Goal: Information Seeking & Learning: Learn about a topic

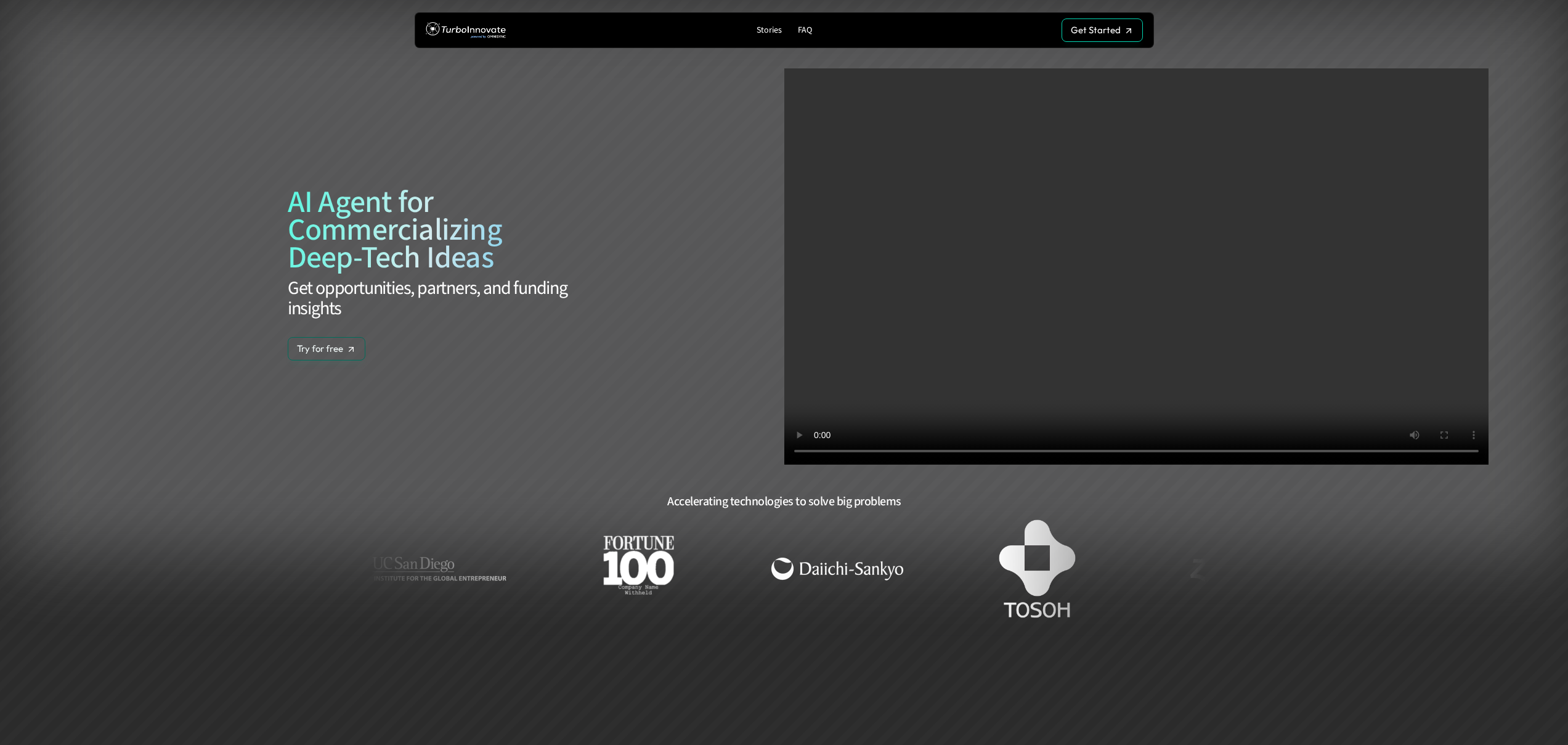
click at [771, 37] on link "Stories" at bounding box center [769, 30] width 35 height 17
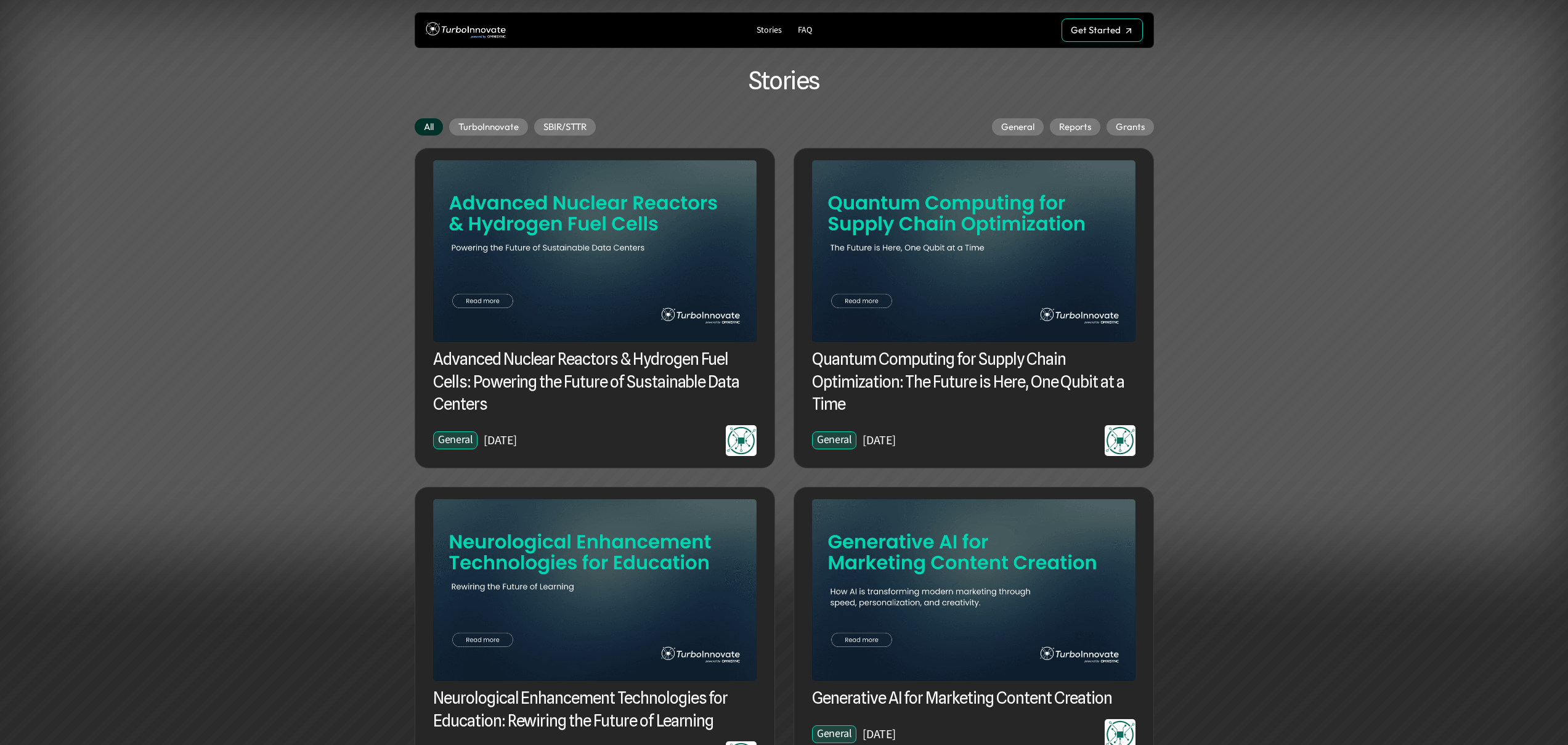
click at [694, 313] on img at bounding box center [595, 250] width 323 height 182
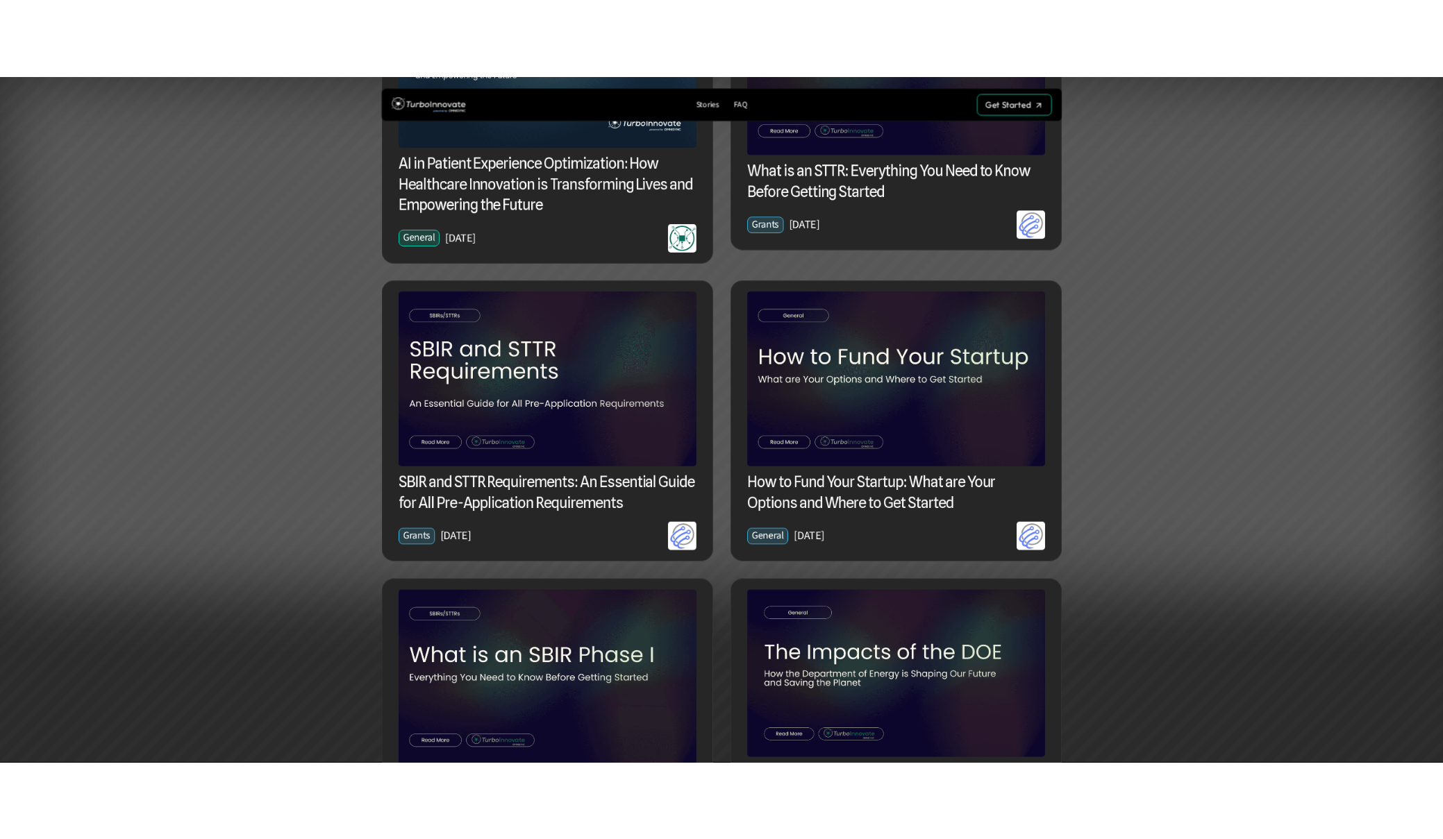
scroll to position [1039, 0]
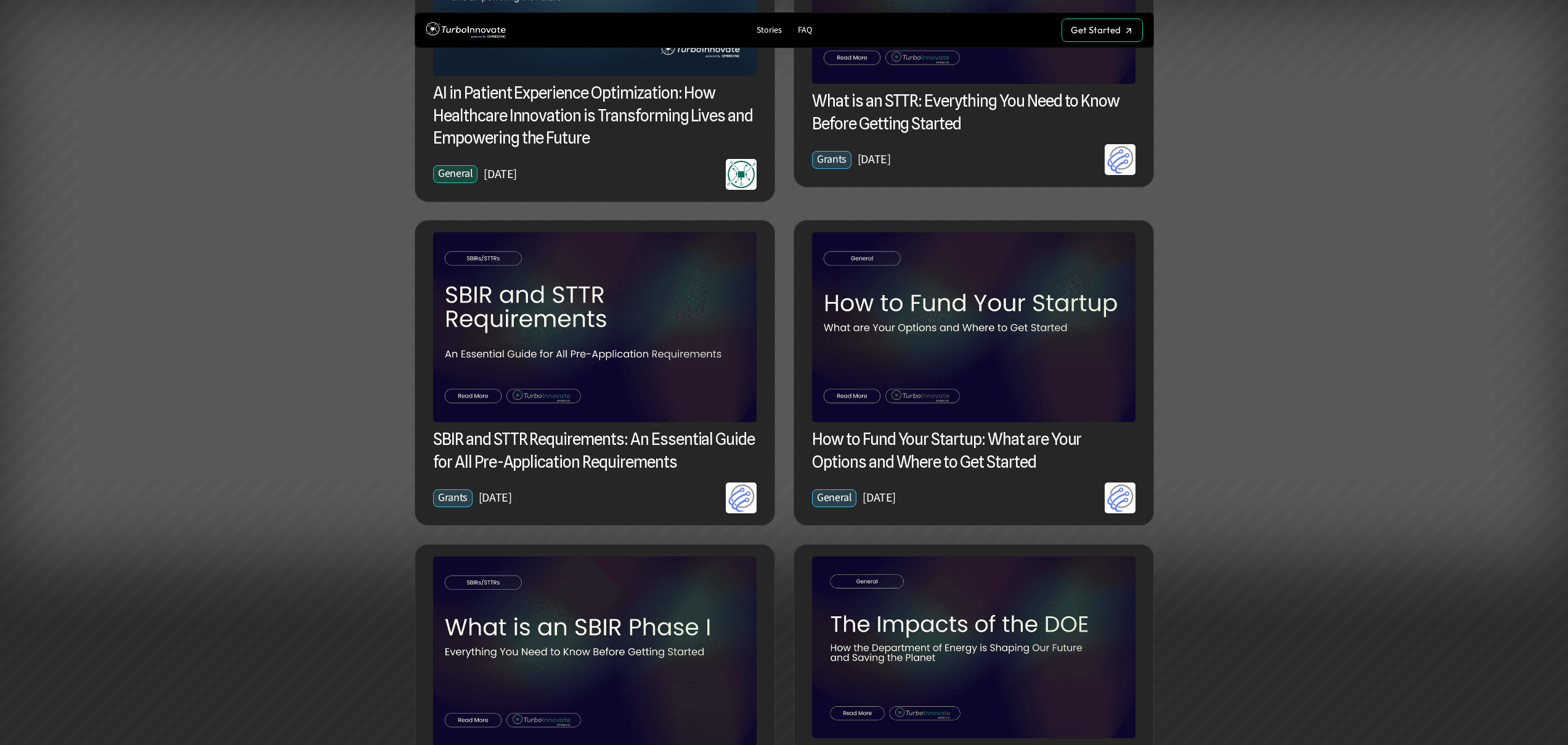
click at [1268, 394] on div at bounding box center [784, 279] width 1568 height 558
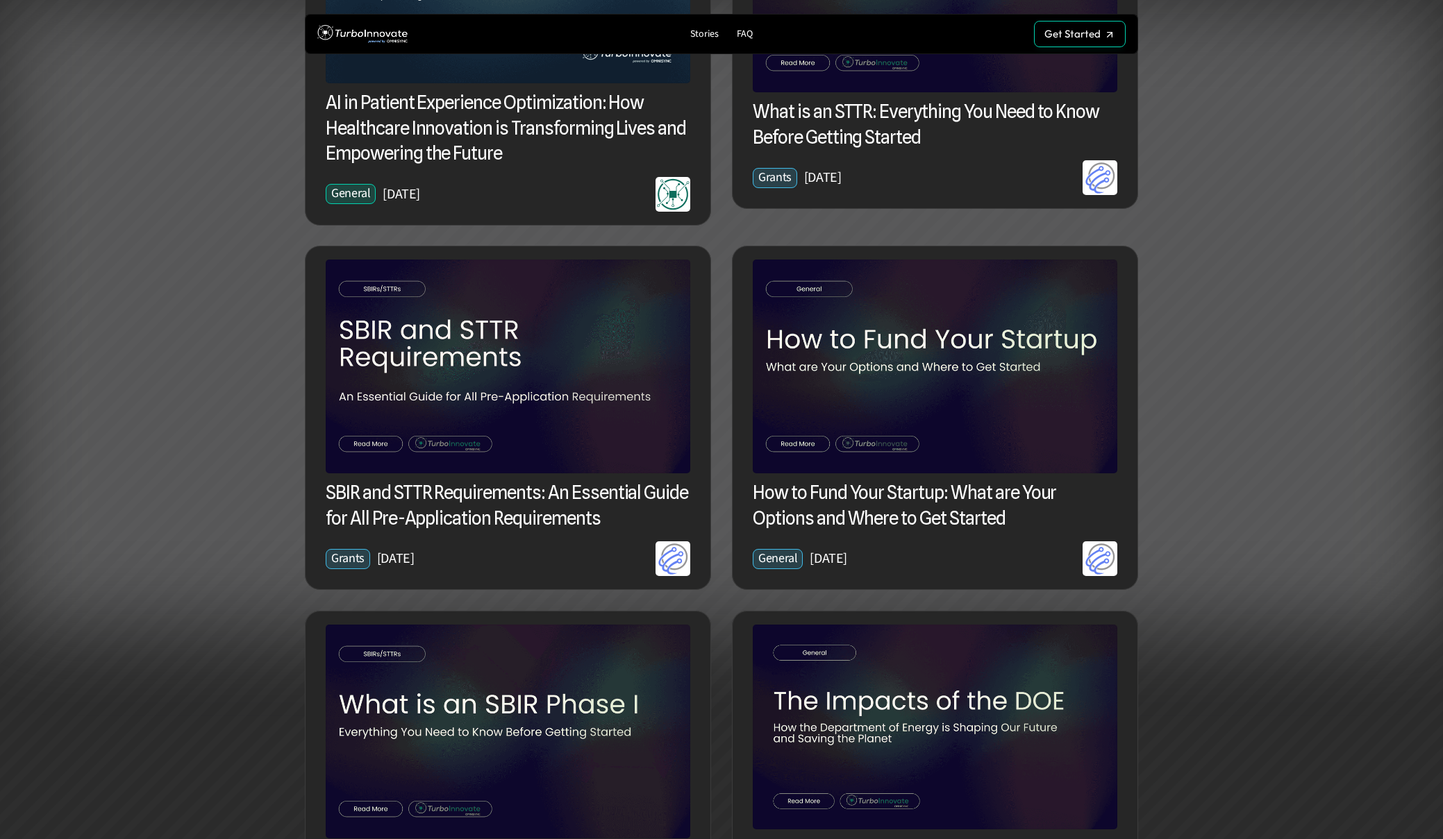
scroll to position [1042, 0]
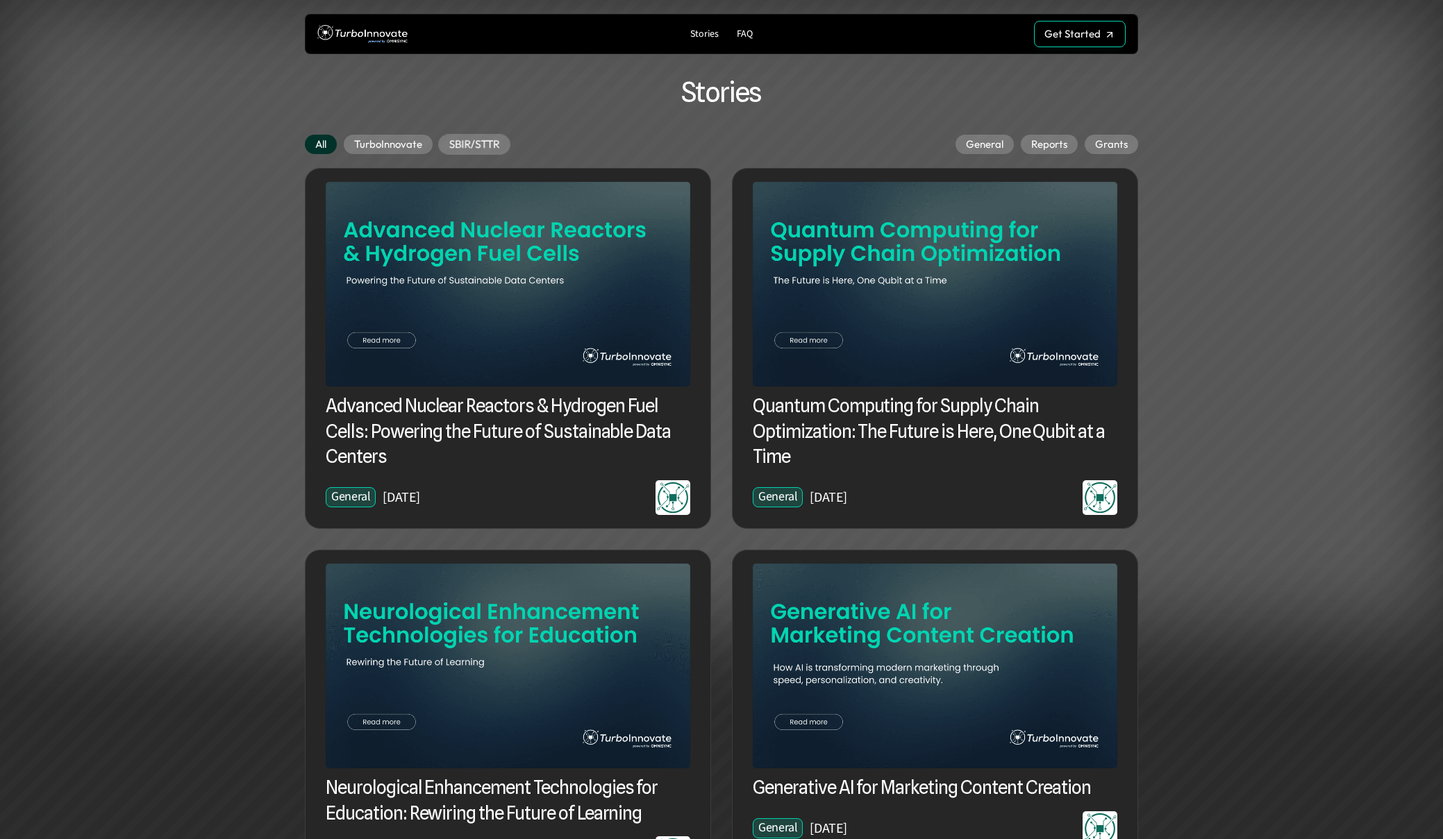
click at [467, 138] on p "SBIR/STTR" at bounding box center [474, 144] width 51 height 13
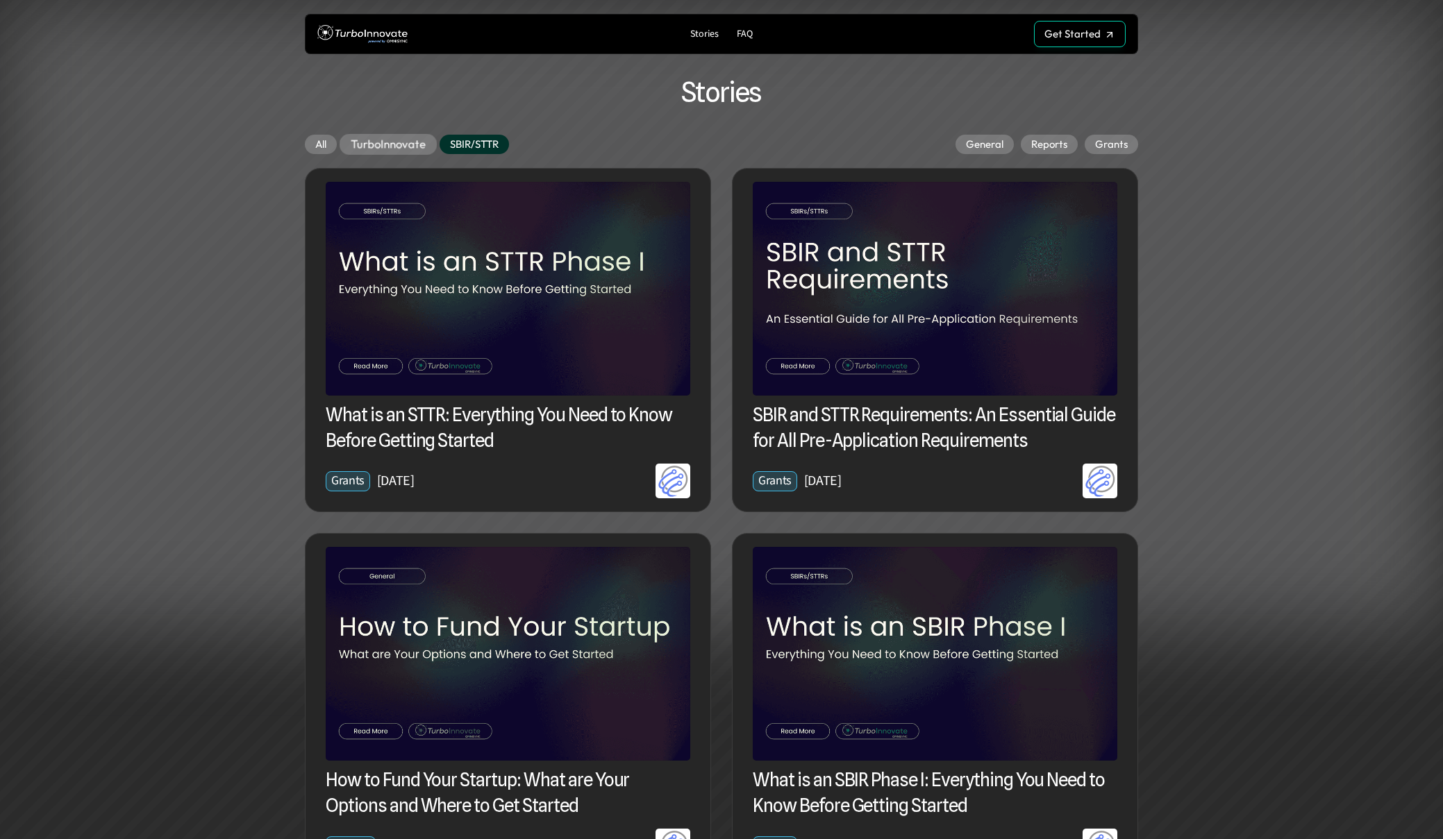
click at [396, 143] on p "TurboInnovate" at bounding box center [388, 144] width 75 height 14
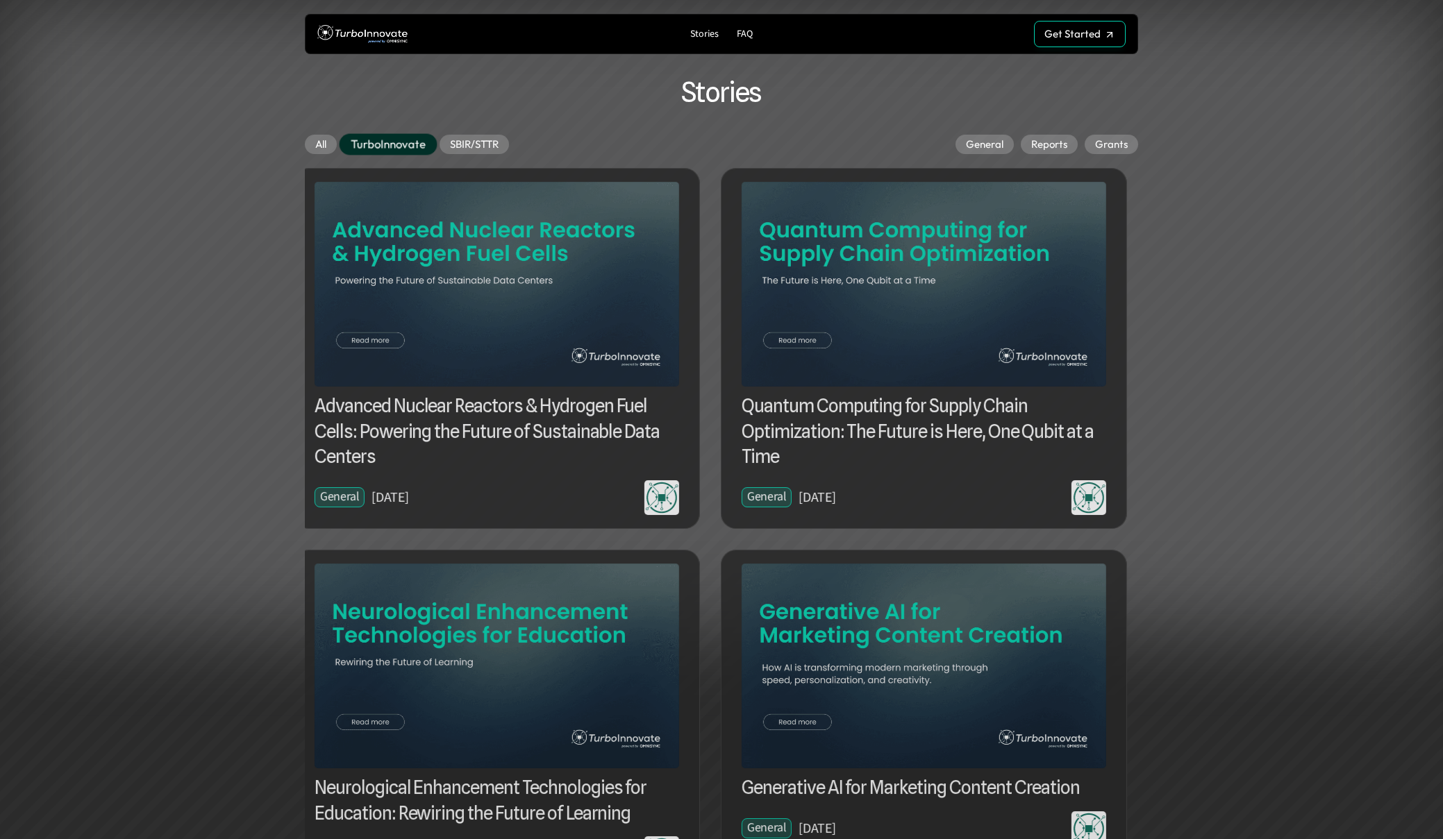
click at [458, 147] on p "SBIR/STTR" at bounding box center [474, 144] width 49 height 12
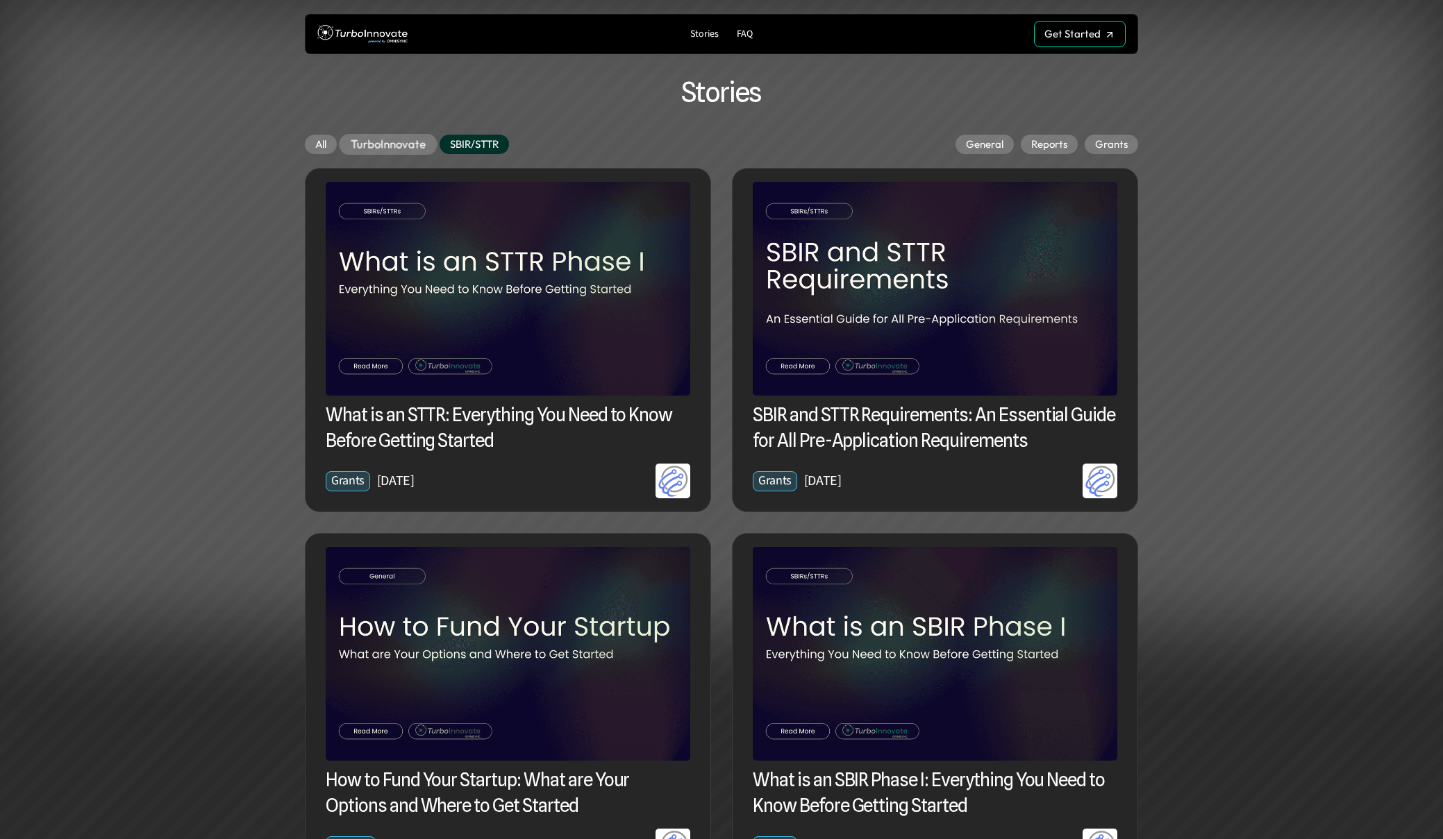
click at [381, 137] on p "TurboInnovate" at bounding box center [388, 144] width 75 height 14
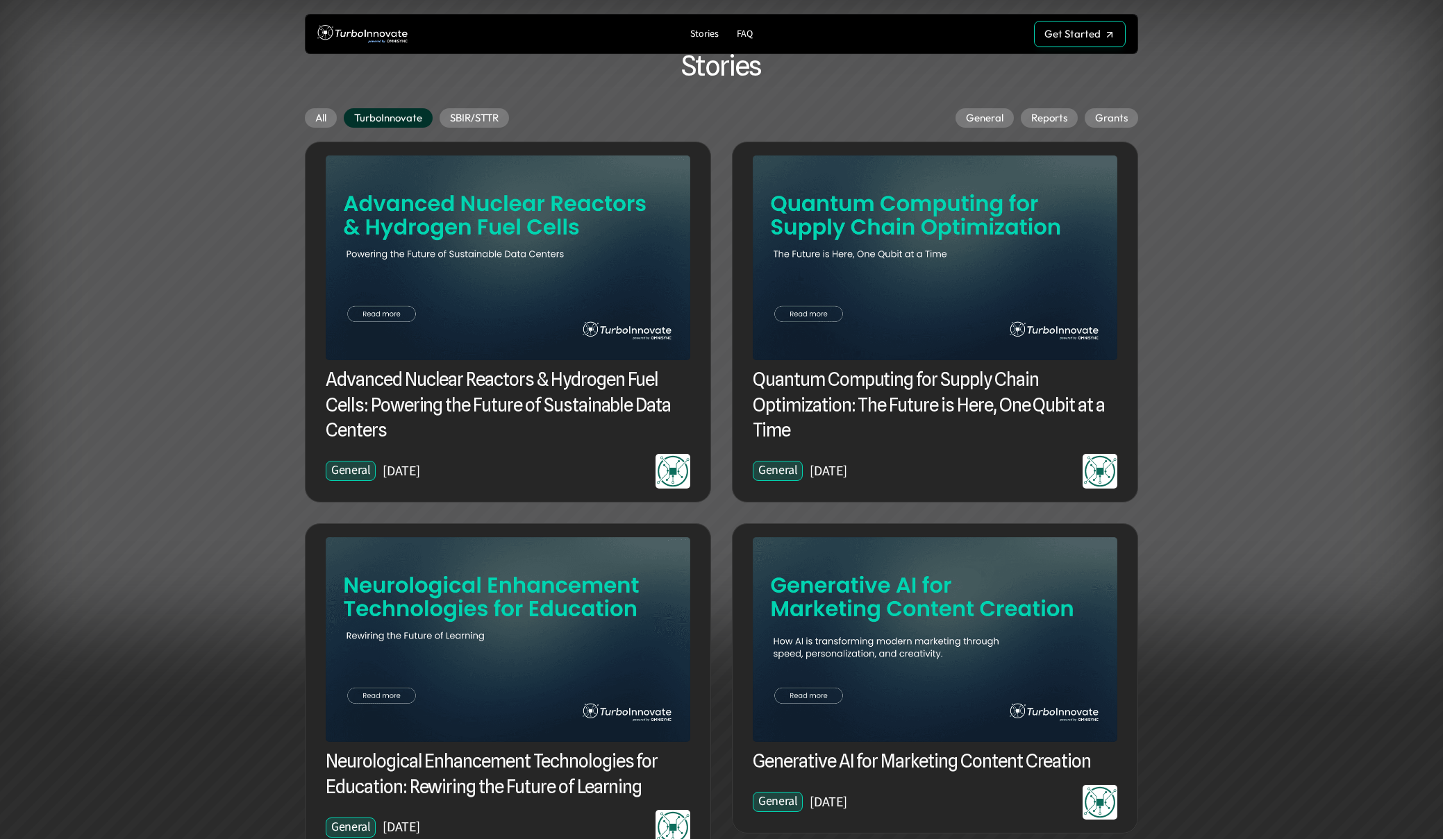
scroll to position [27, 0]
click at [305, 119] on div "All" at bounding box center [321, 117] width 32 height 19
click at [310, 117] on div "All" at bounding box center [320, 118] width 35 height 22
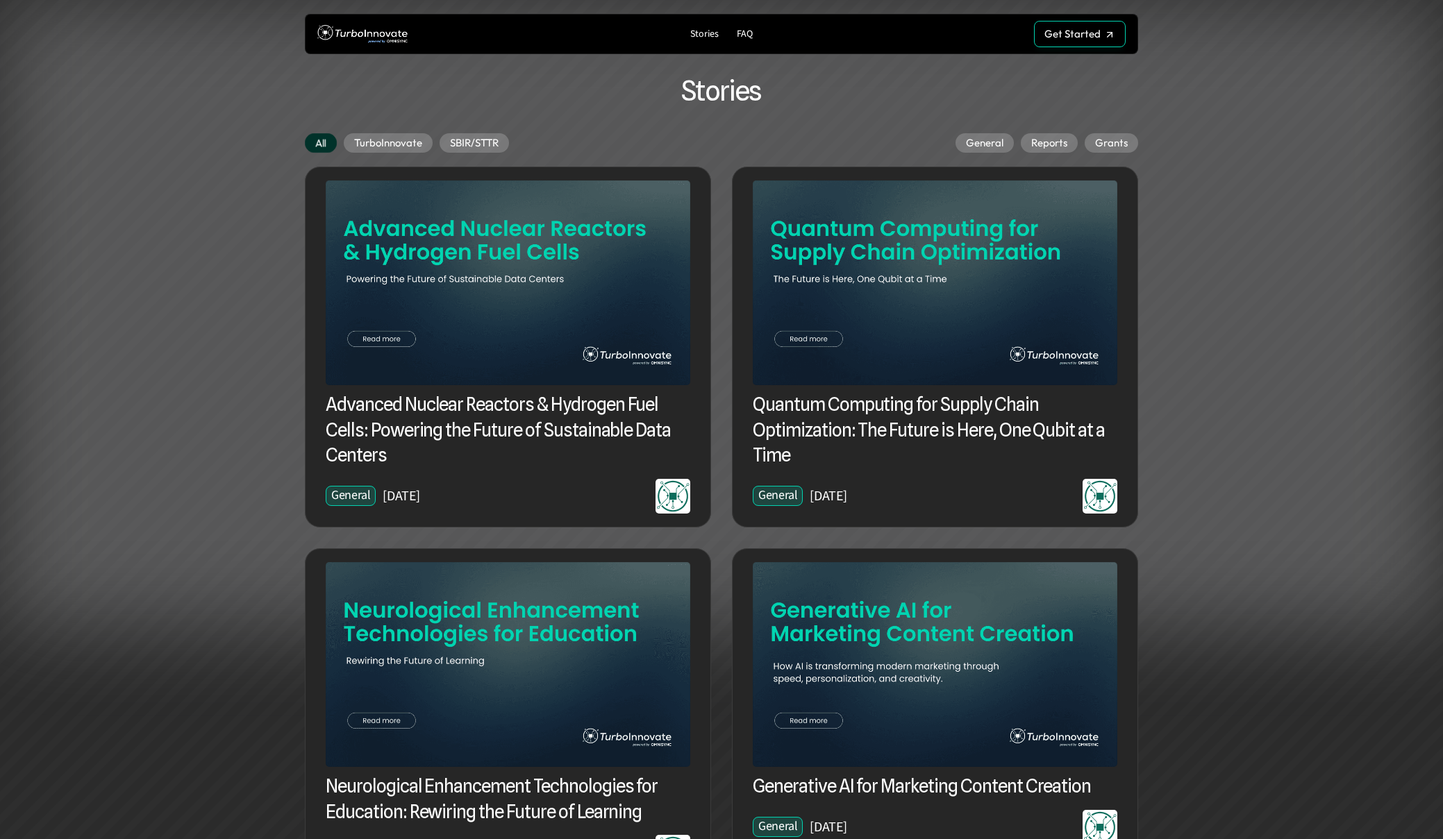
scroll to position [0, 0]
click at [368, 26] on img at bounding box center [362, 35] width 90 height 26
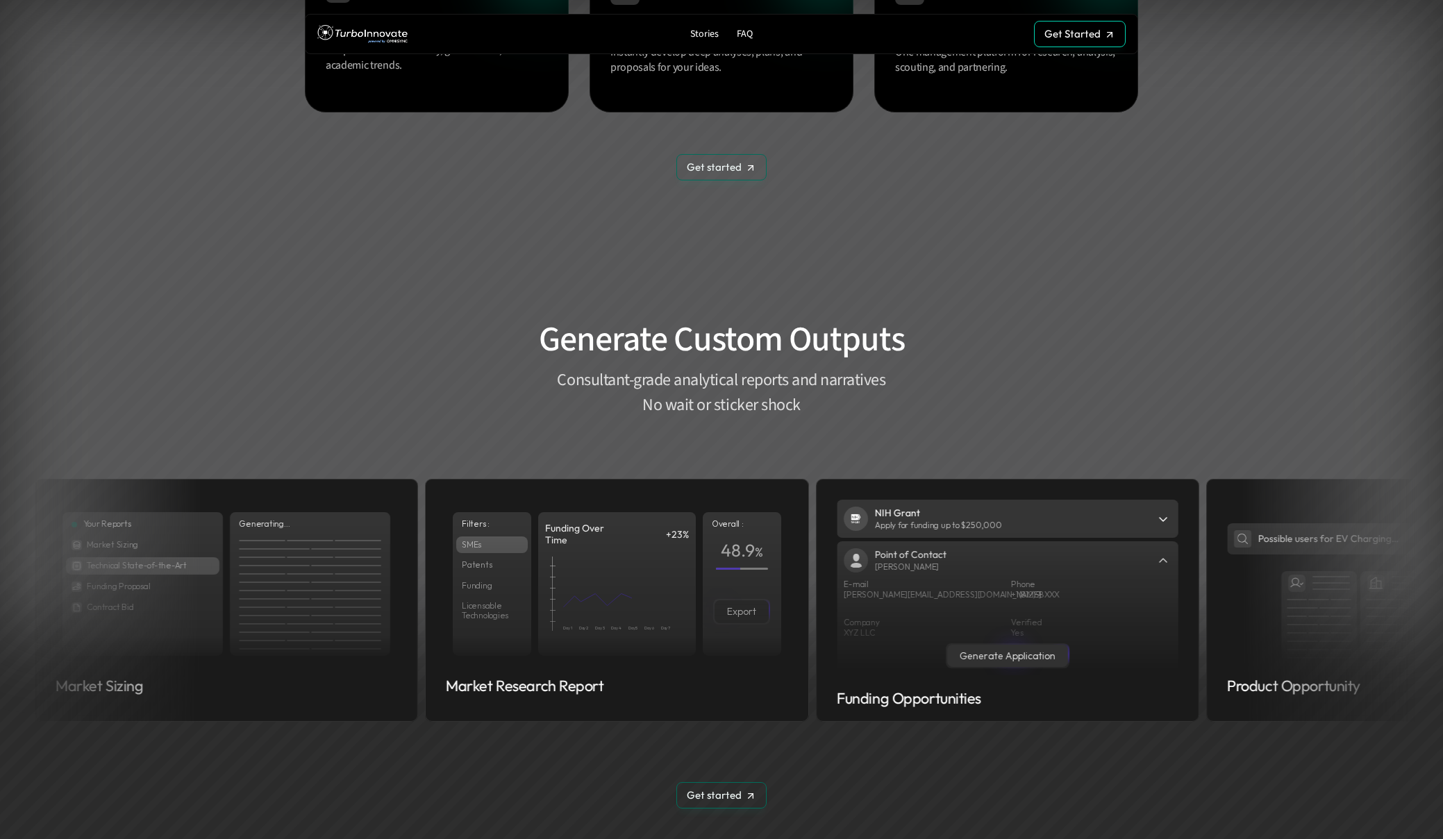
scroll to position [1540, 0]
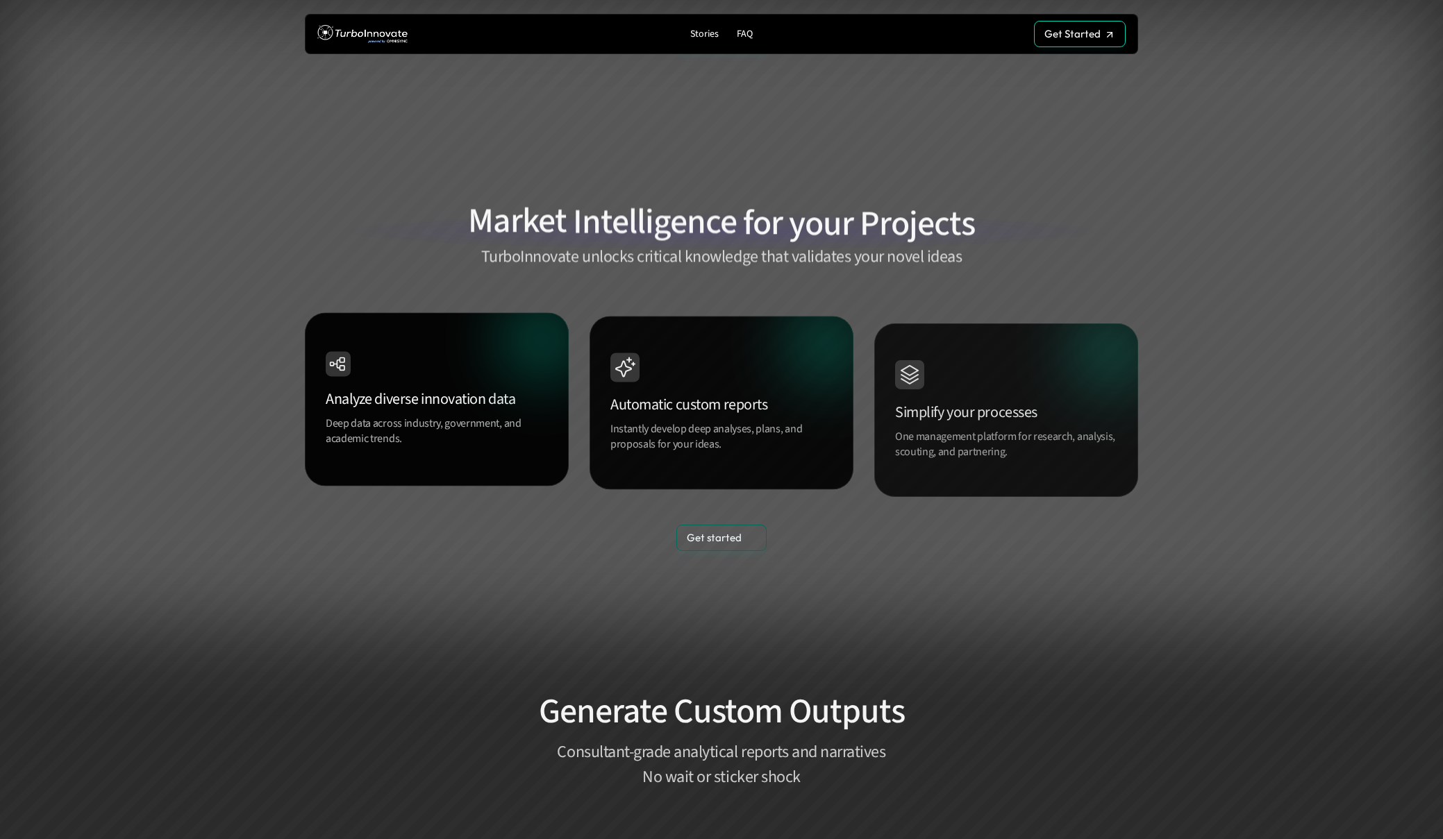
scroll to position [1104, 0]
